Goal: Transaction & Acquisition: Purchase product/service

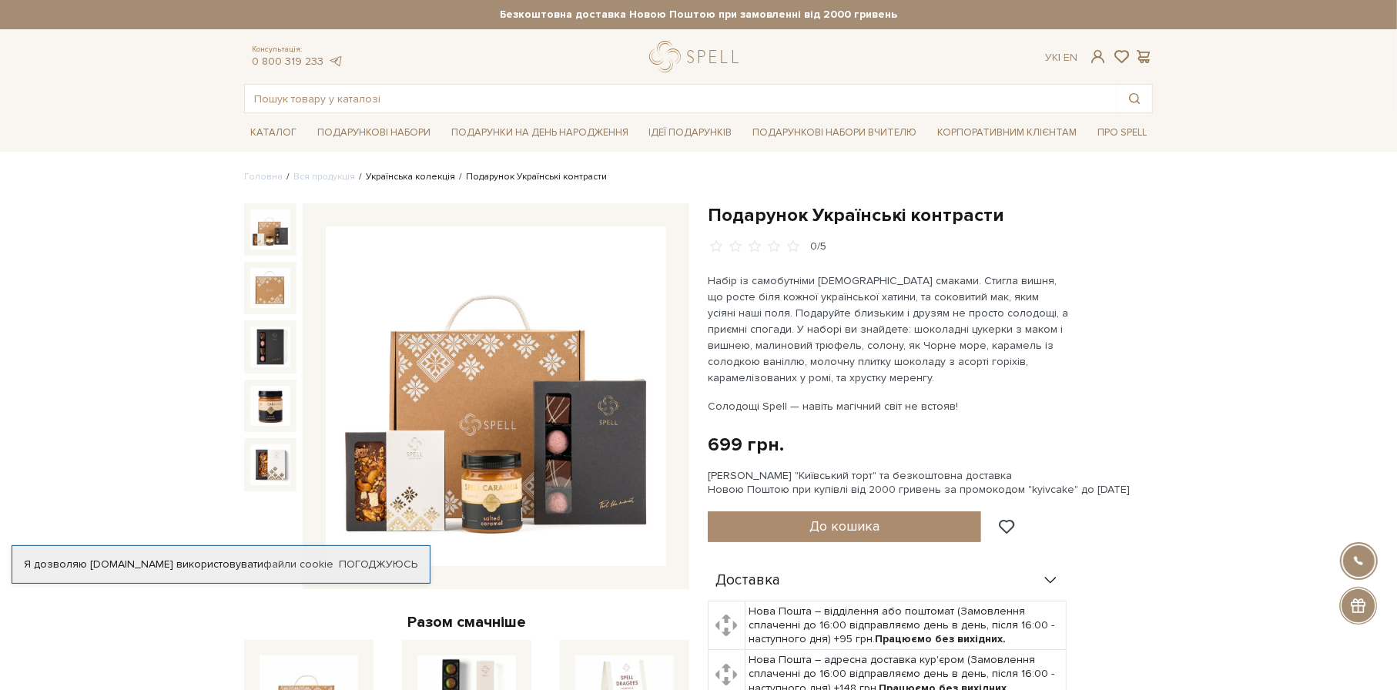
click at [429, 176] on link "Українська колекція" at bounding box center [410, 177] width 89 height 12
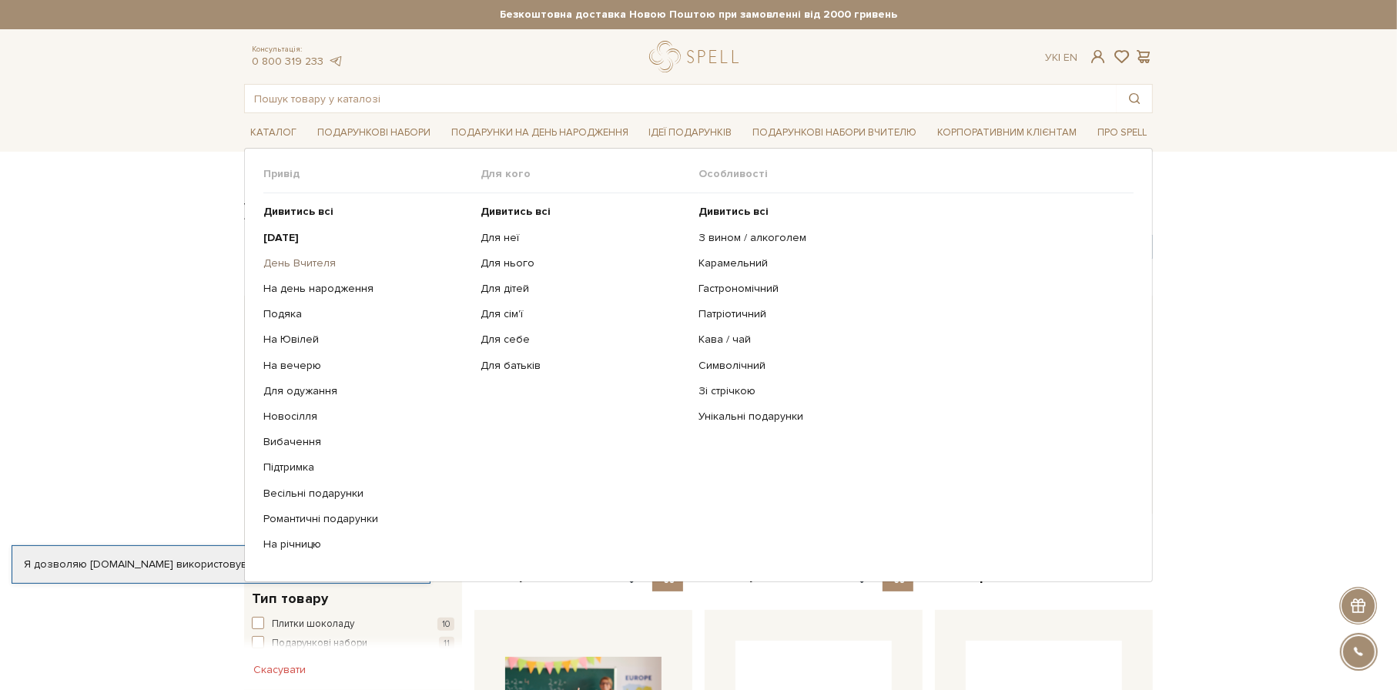
click at [311, 263] on link "День Вчителя" at bounding box center [366, 263] width 206 height 14
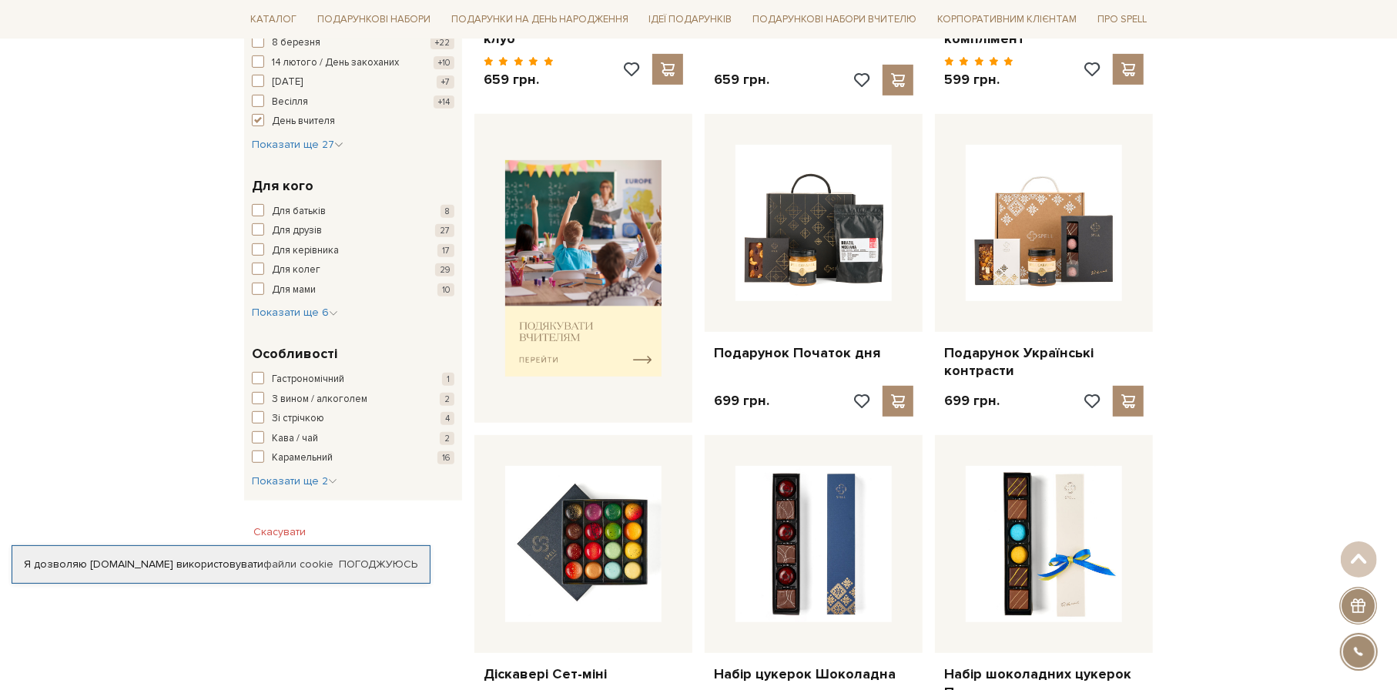
scroll to position [539, 0]
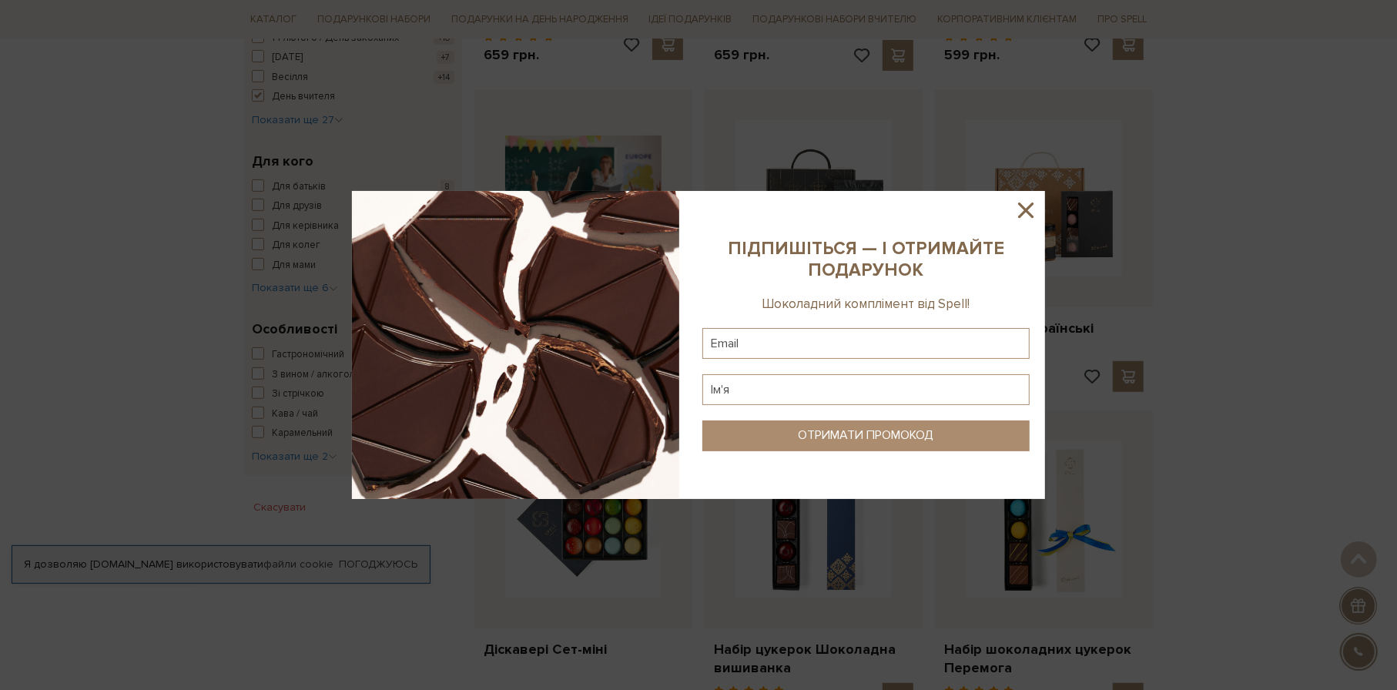
click at [1032, 210] on icon at bounding box center [1026, 210] width 26 height 26
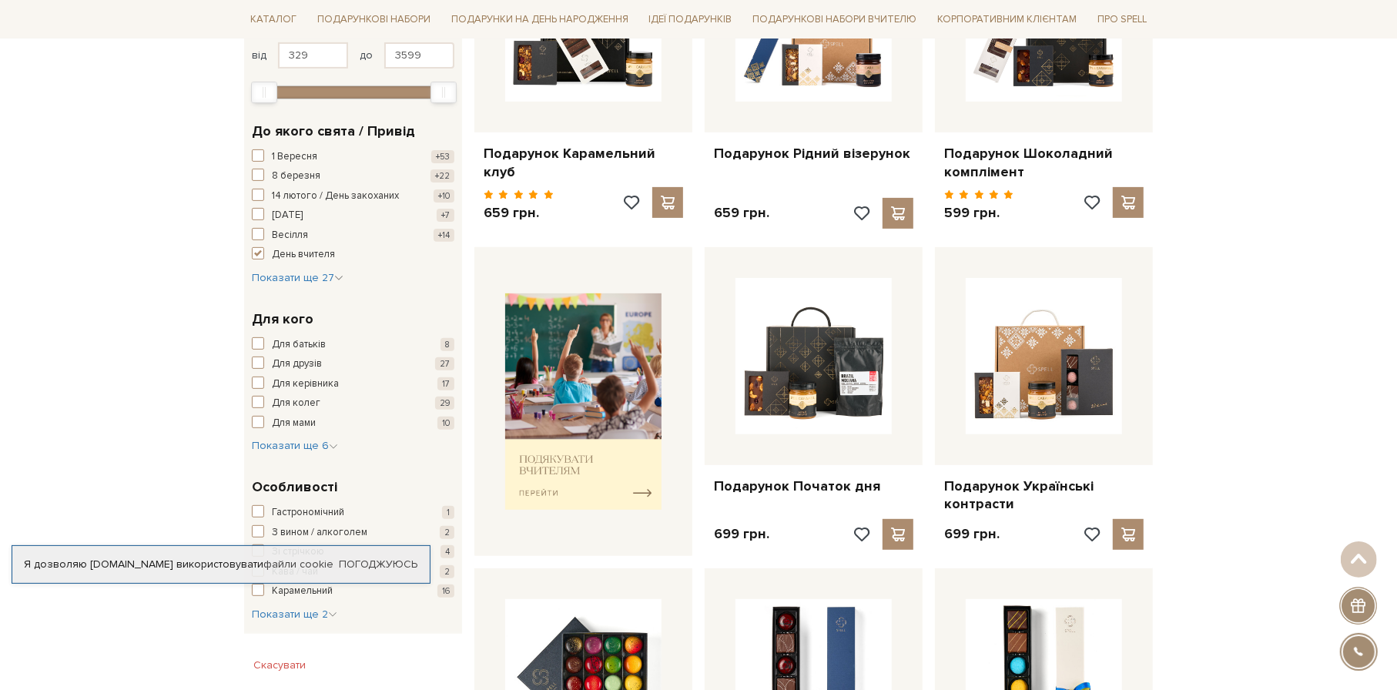
scroll to position [385, 0]
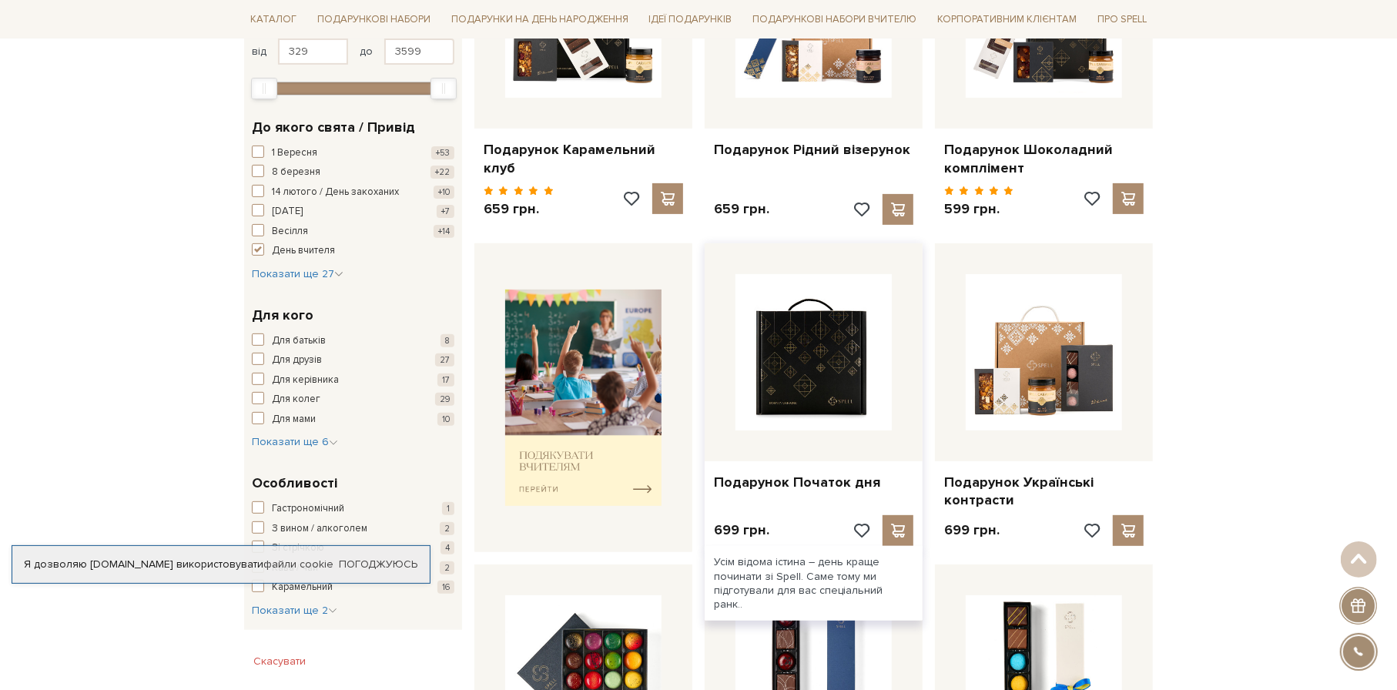
click at [822, 423] on img at bounding box center [814, 352] width 156 height 156
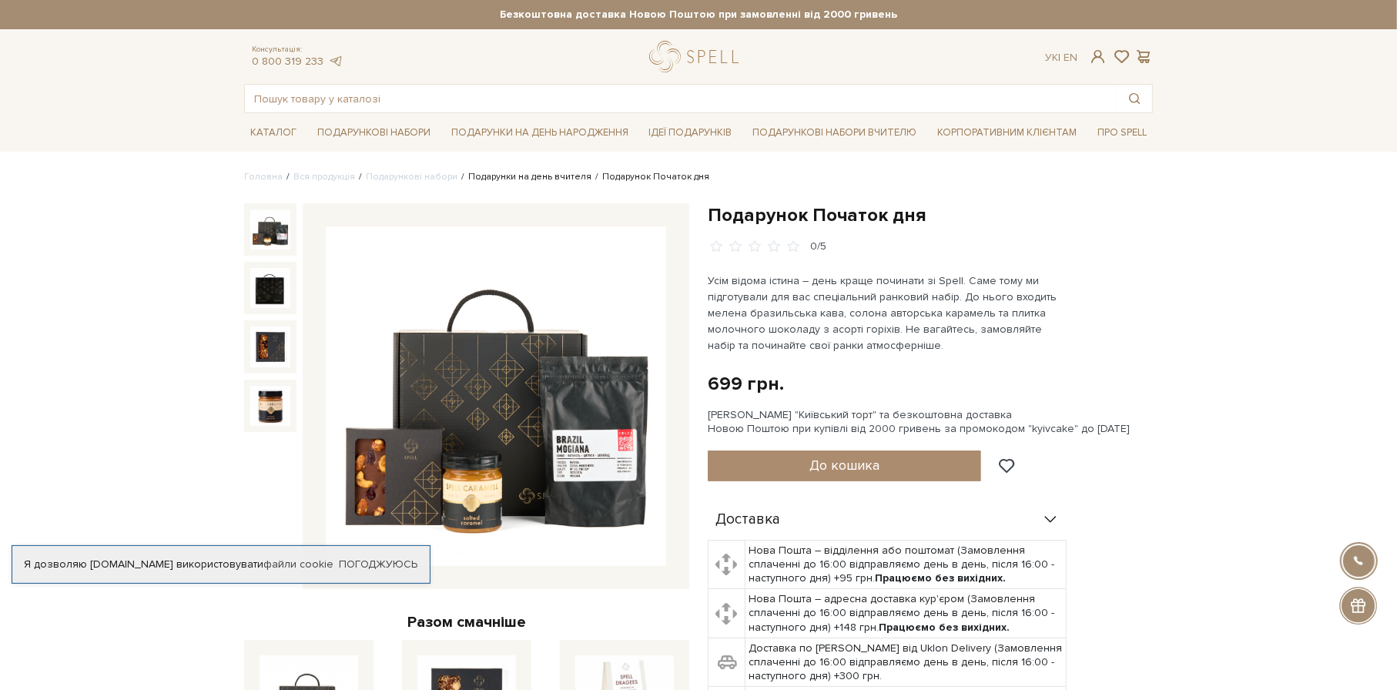
click at [561, 179] on link "Подарунки на день вчителя" at bounding box center [529, 177] width 123 height 12
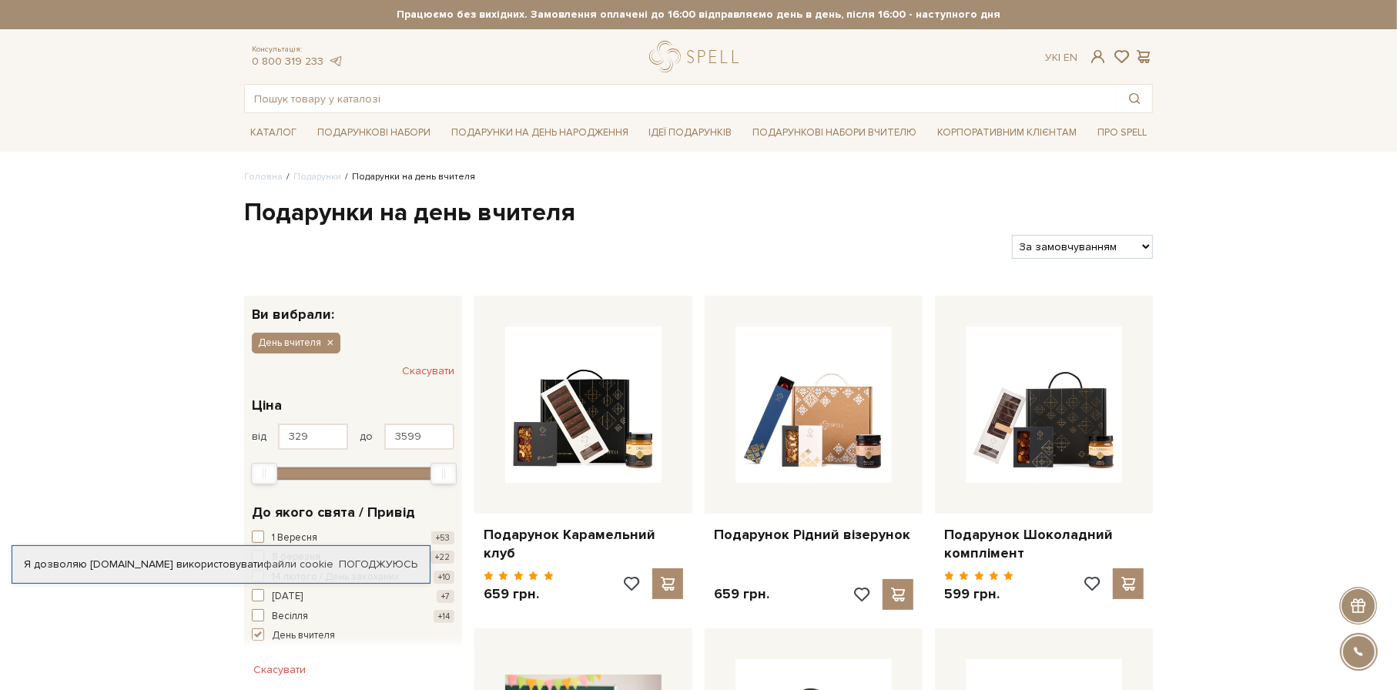
click at [1152, 246] on select "За замовчуванням За Ціною (зростання) За Ціною (зменшення) Новинки За популярні…" at bounding box center [1082, 247] width 141 height 24
select select "https://spellchocolate.com/podarunki/teachers-day?sort=p.date_added&order=DESC"
click at [1012, 235] on select "За замовчуванням За Ціною (зростання) За Ціною (зменшення) Новинки За популярні…" at bounding box center [1082, 247] width 141 height 24
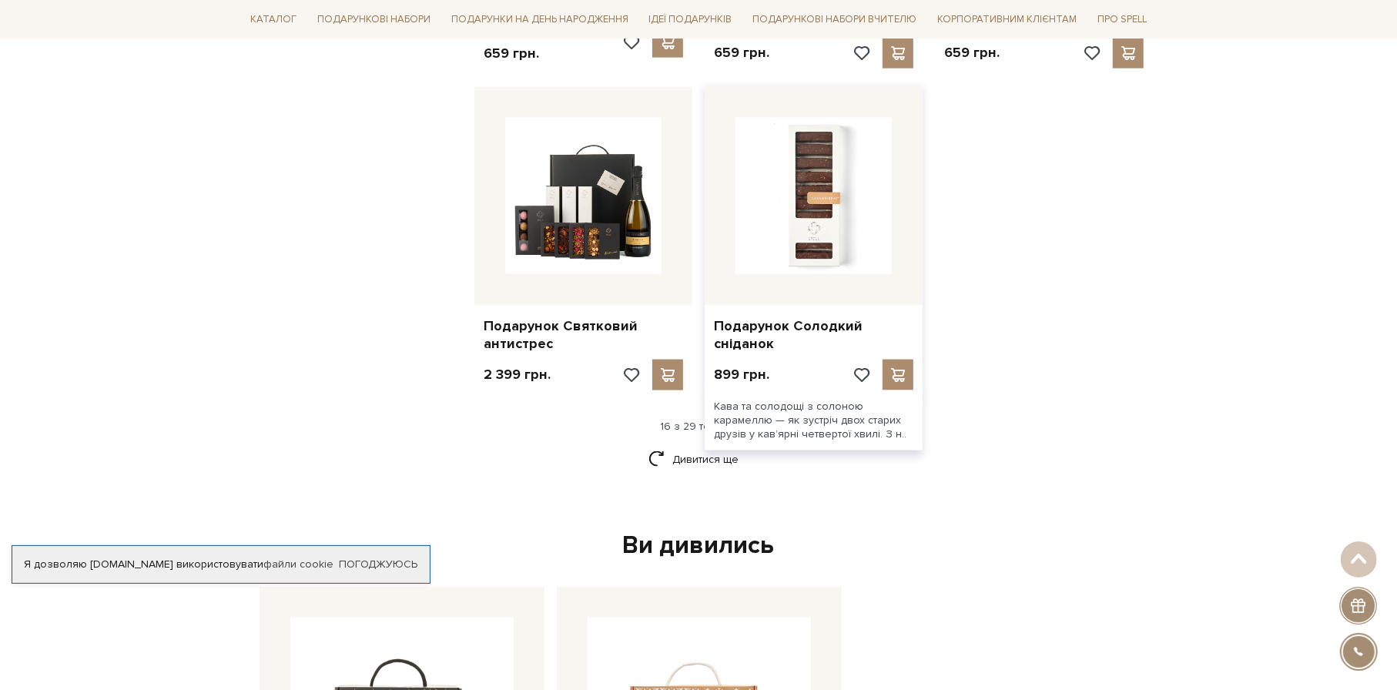
scroll to position [1772, 0]
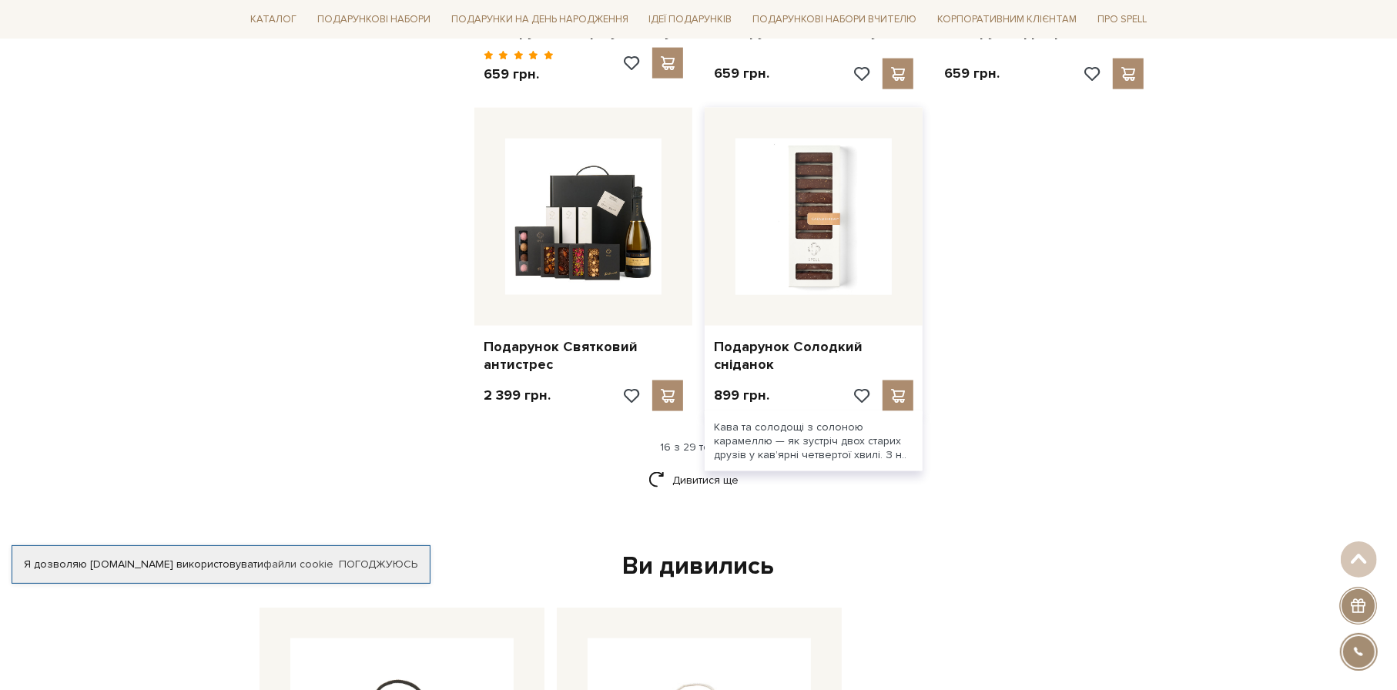
click at [878, 267] on img at bounding box center [814, 217] width 156 height 156
